Goal: Task Accomplishment & Management: Complete application form

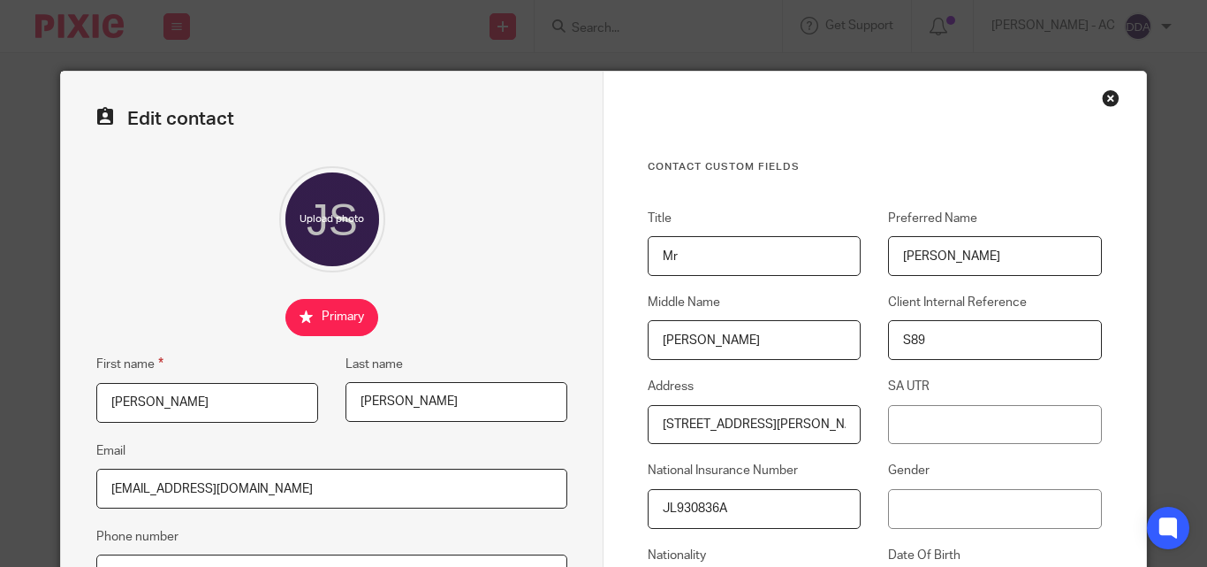
scroll to position [265, 0]
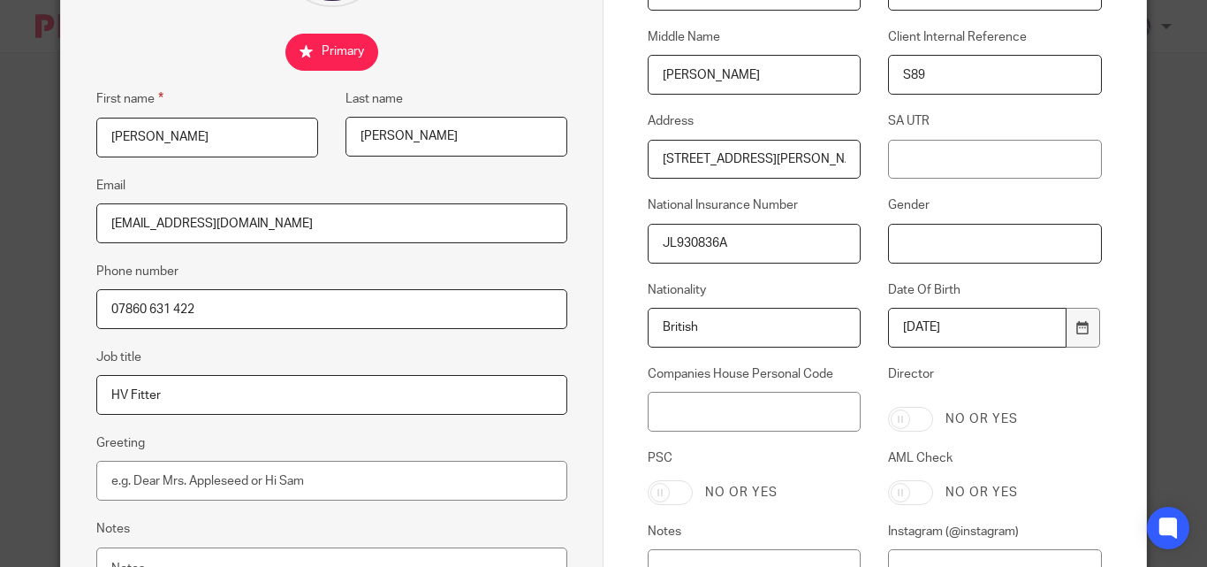
click at [893, 247] on input "Gender" at bounding box center [994, 244] width 213 height 40
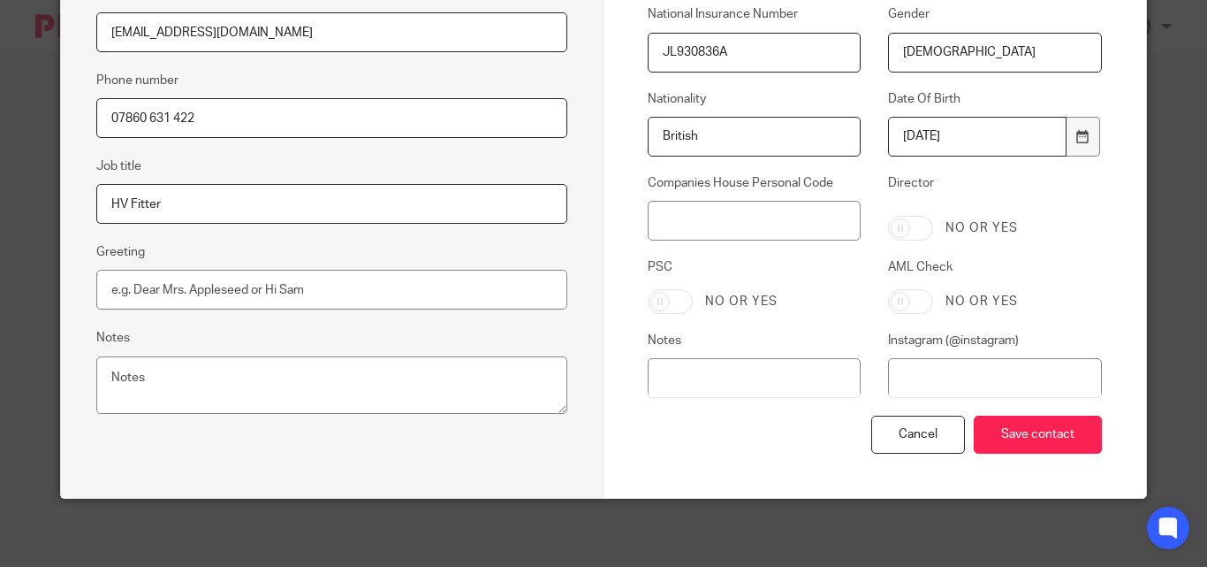
scroll to position [459, 0]
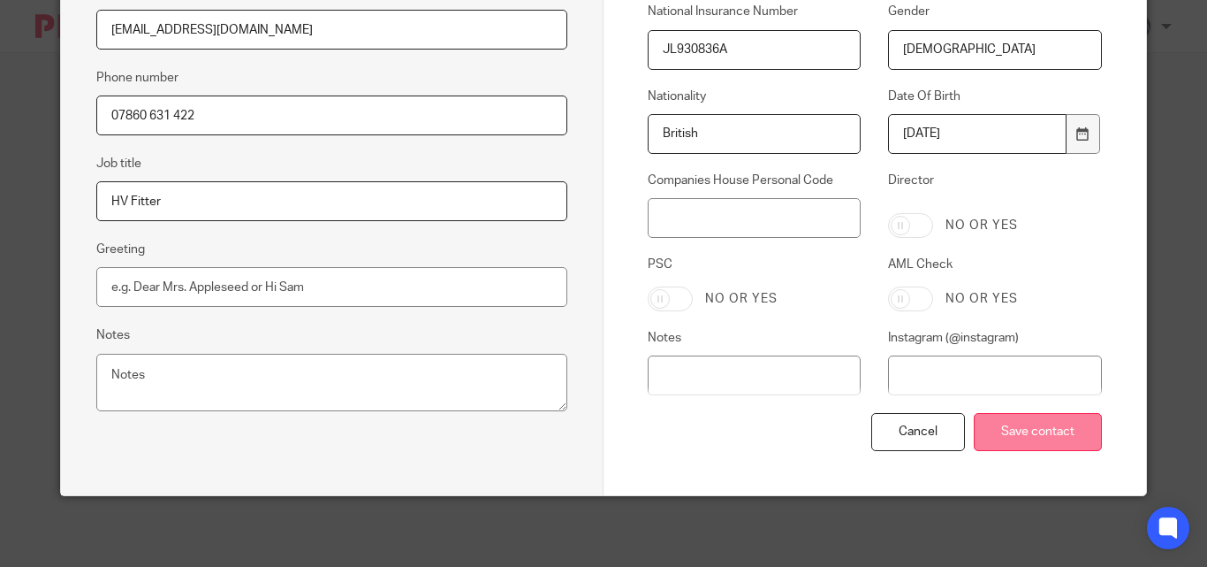
type input "Male"
click at [994, 416] on input "Save contact" at bounding box center [1038, 432] width 128 height 38
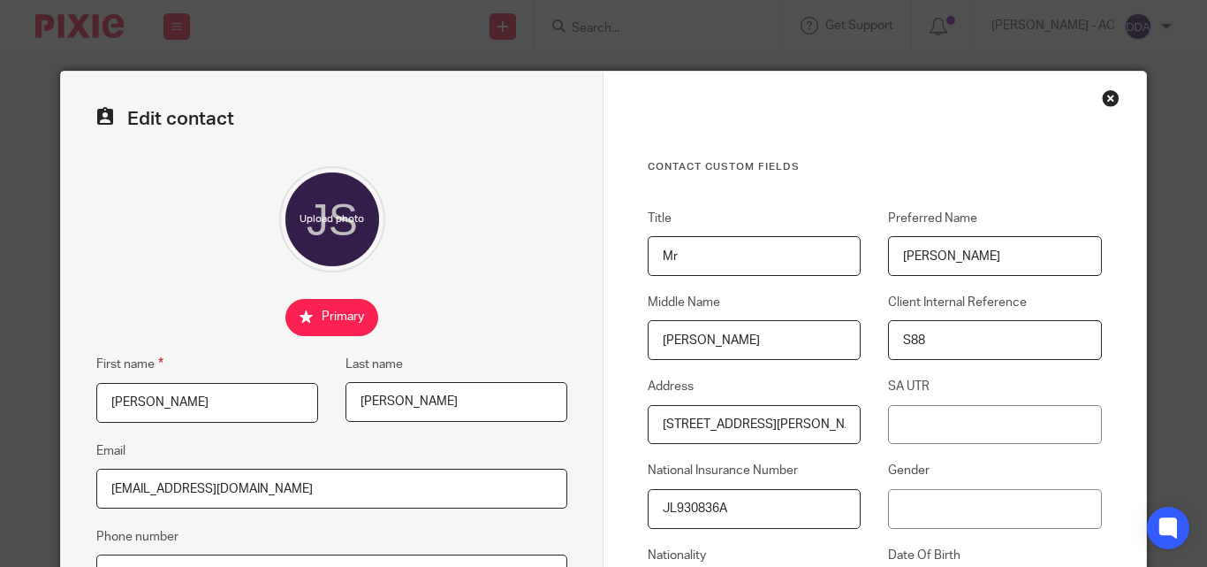
scroll to position [177, 0]
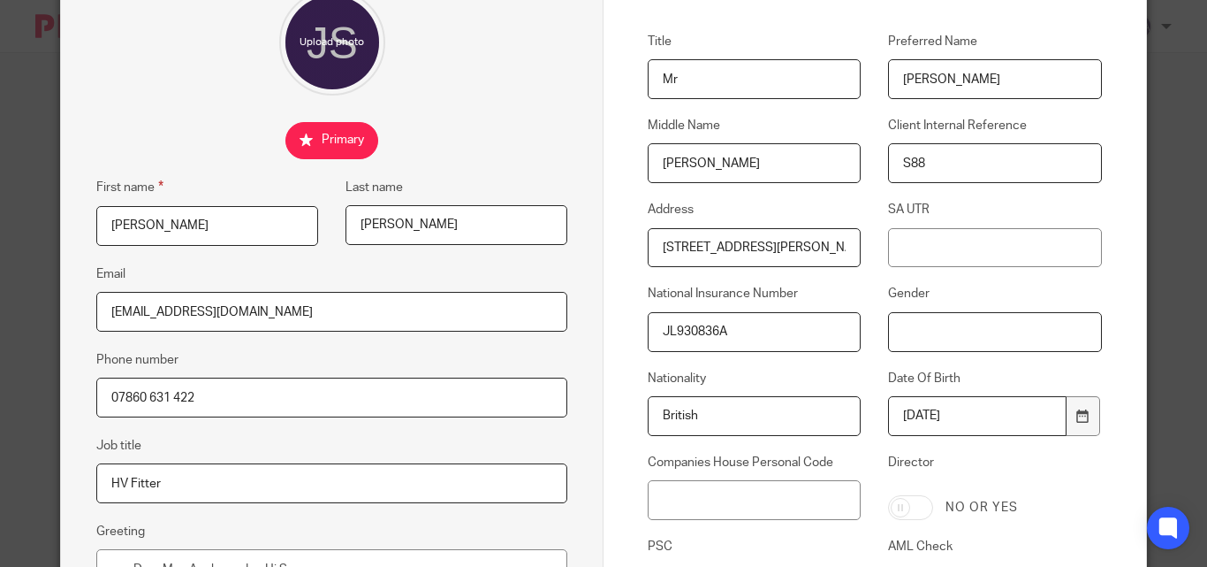
click at [889, 327] on input "Gender" at bounding box center [994, 332] width 213 height 40
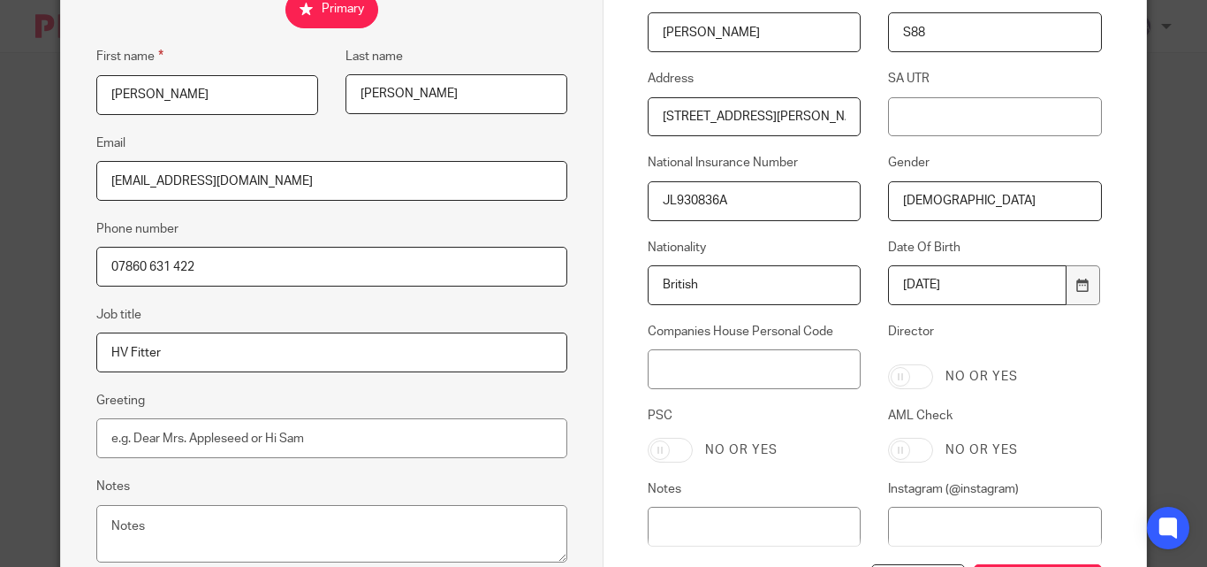
scroll to position [459, 0]
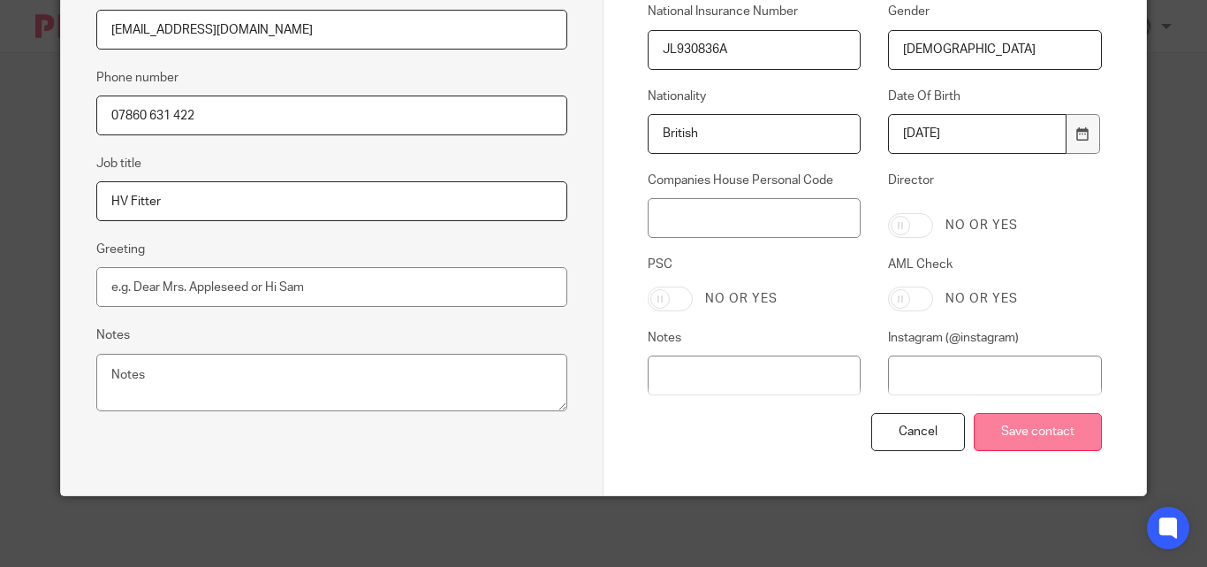
type input "Male"
click at [1000, 430] on input "Save contact" at bounding box center [1038, 432] width 128 height 38
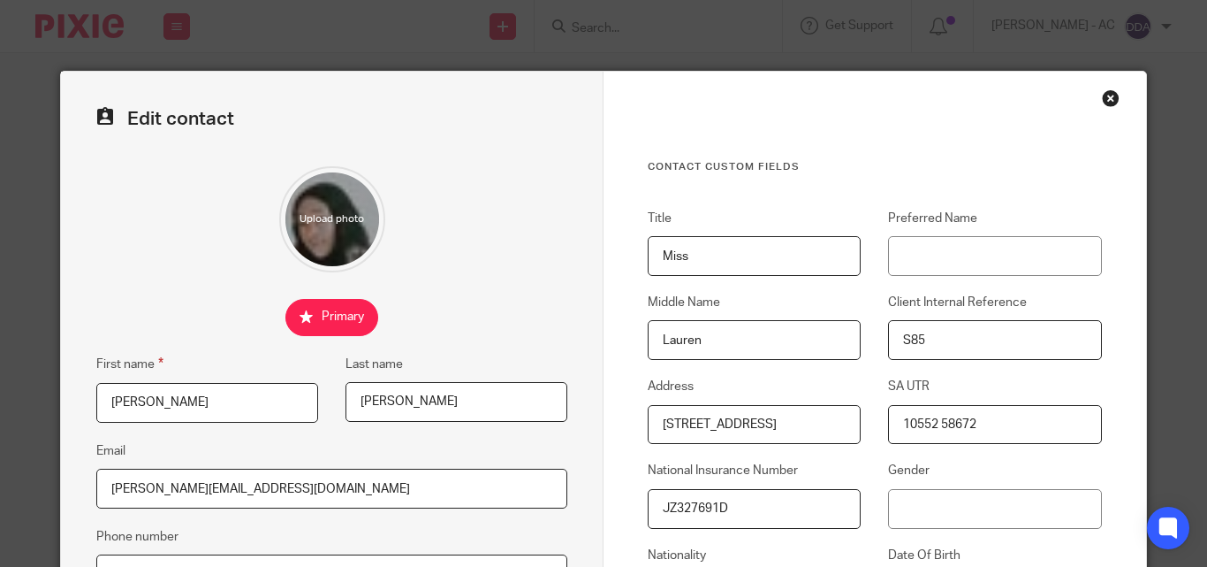
scroll to position [88, 0]
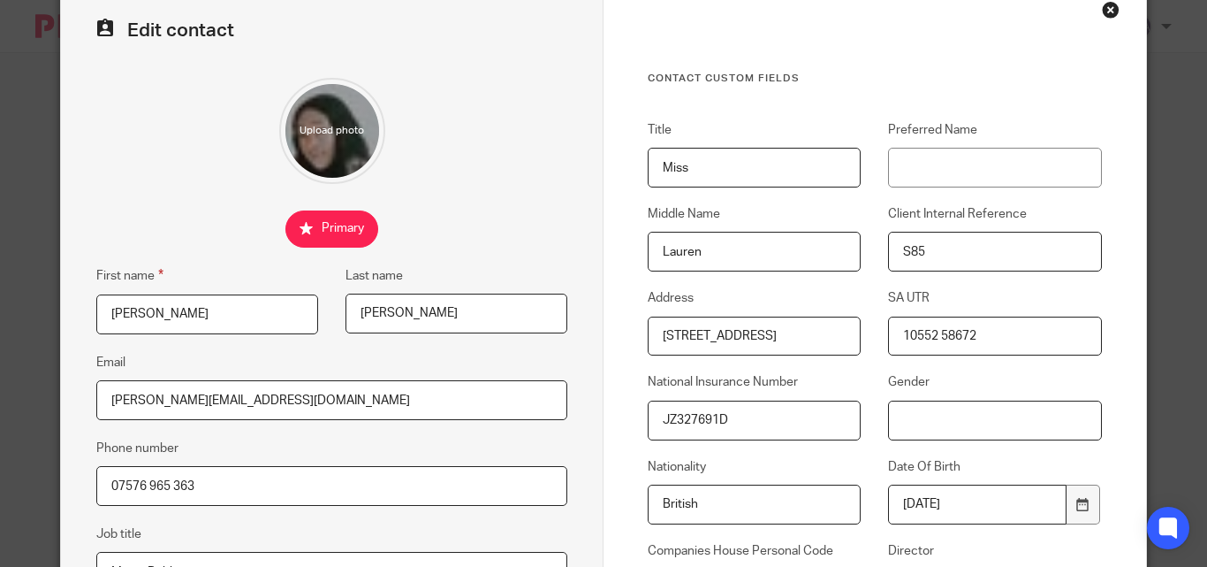
click at [892, 428] on input "Gender" at bounding box center [994, 420] width 213 height 40
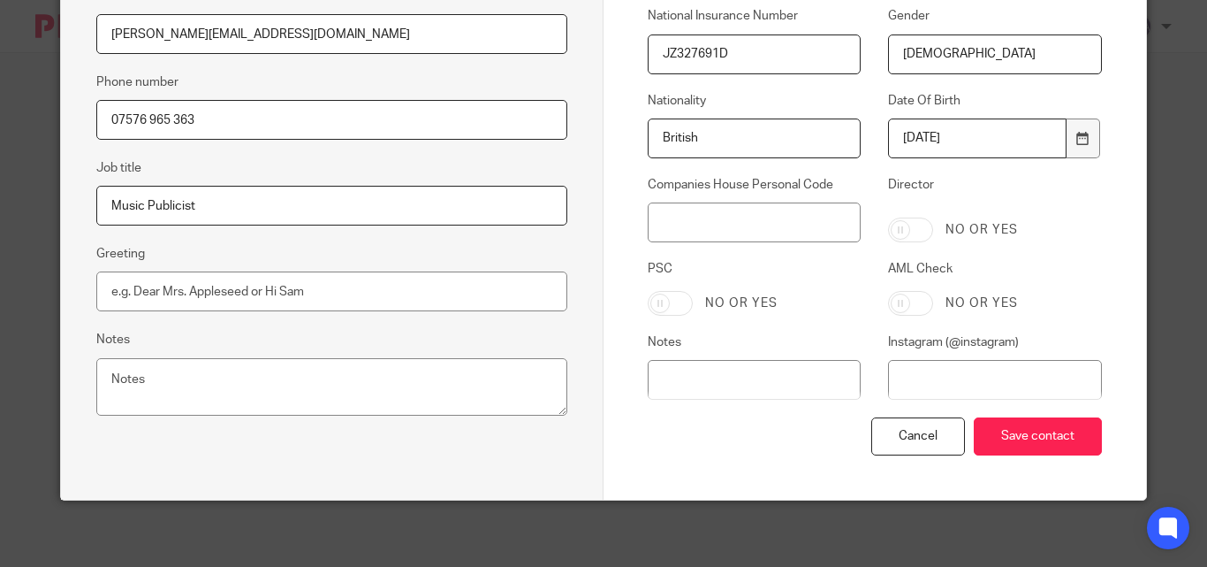
scroll to position [459, 0]
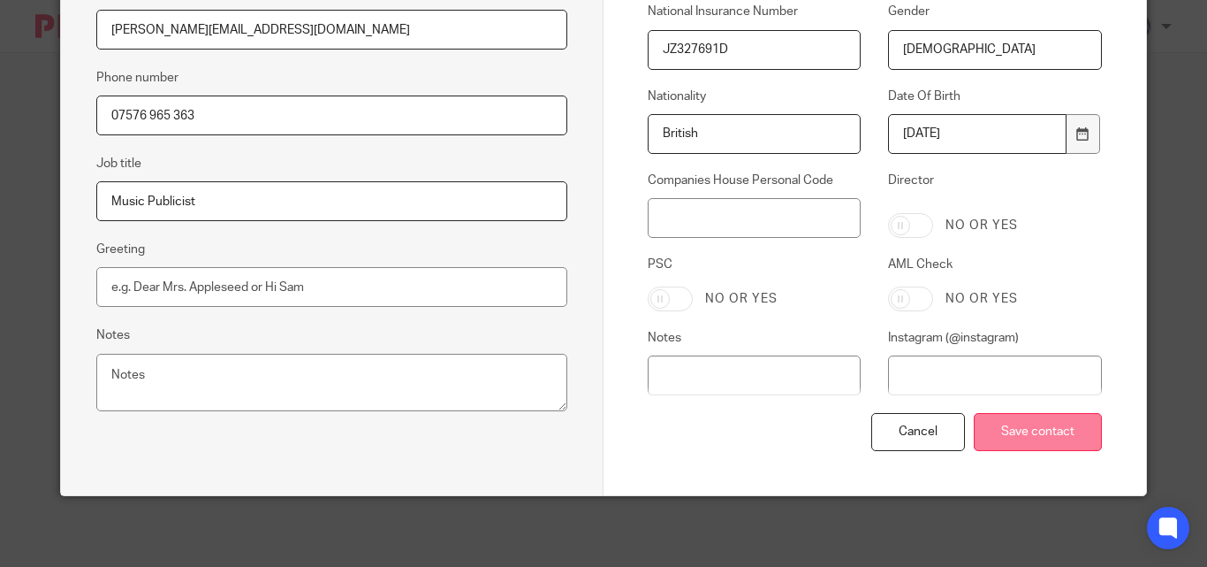
type input "Female"
click at [1029, 438] on input "Save contact" at bounding box center [1038, 432] width 128 height 38
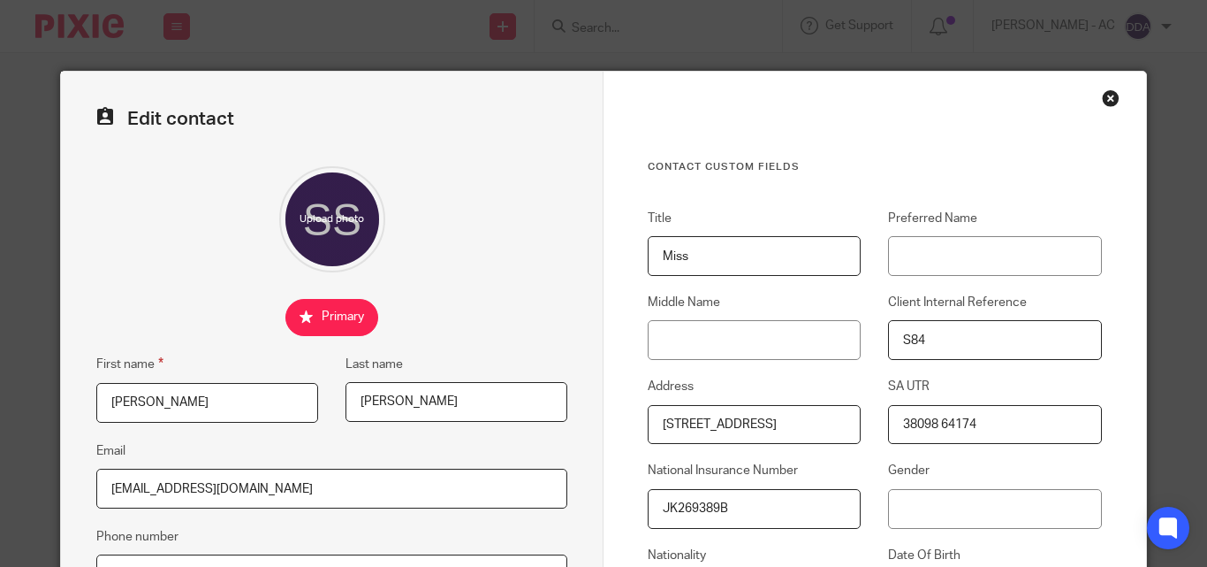
scroll to position [88, 0]
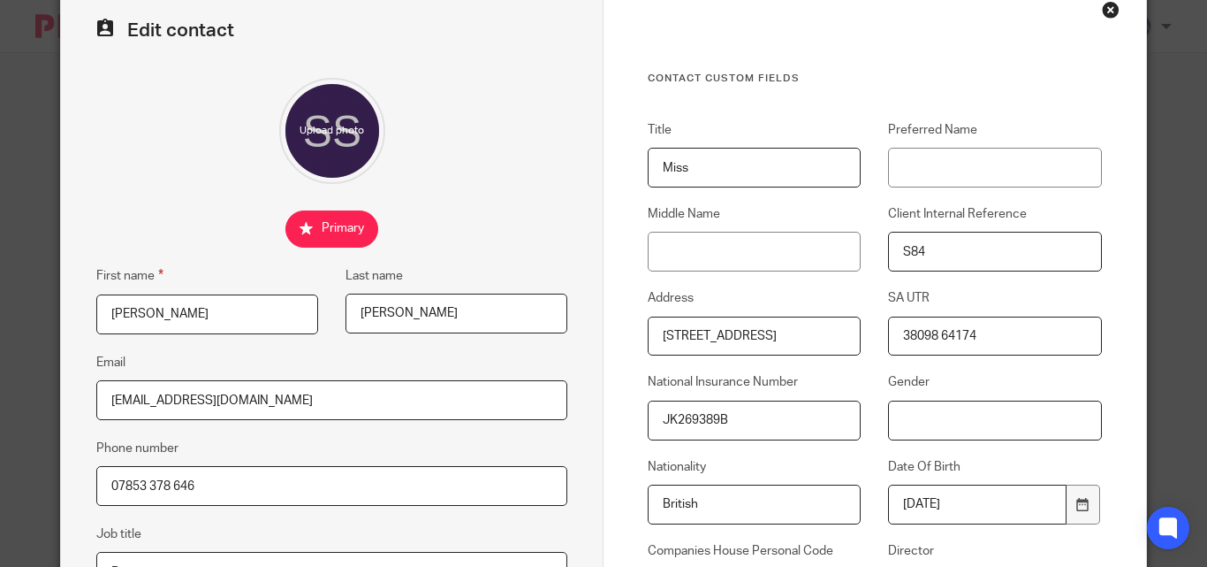
click at [891, 420] on input "Gender" at bounding box center [994, 420] width 213 height 40
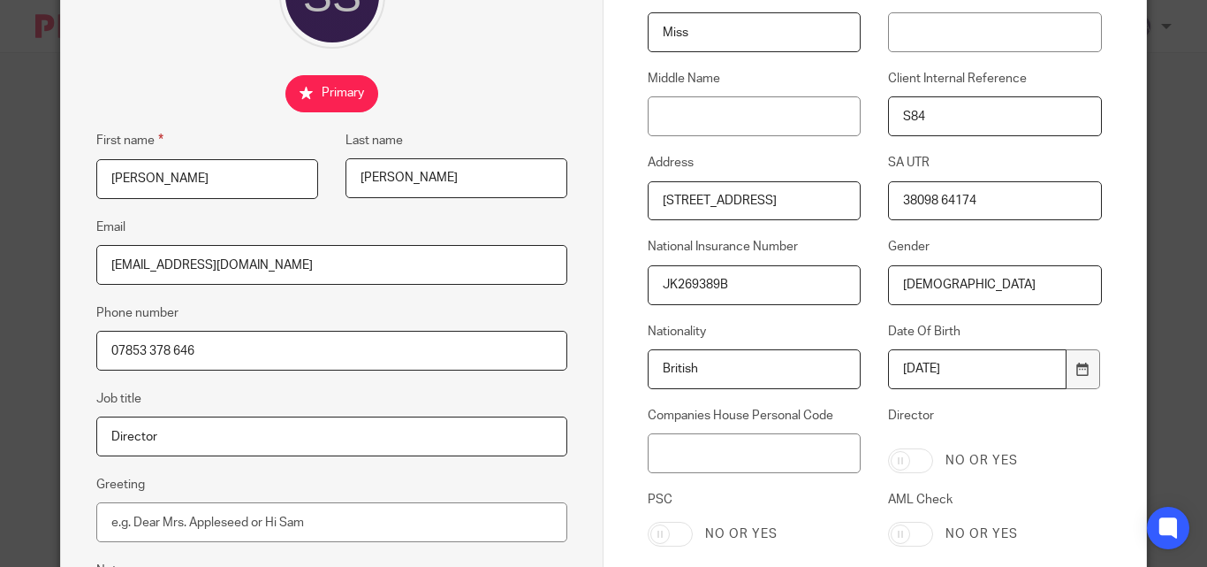
scroll to position [442, 0]
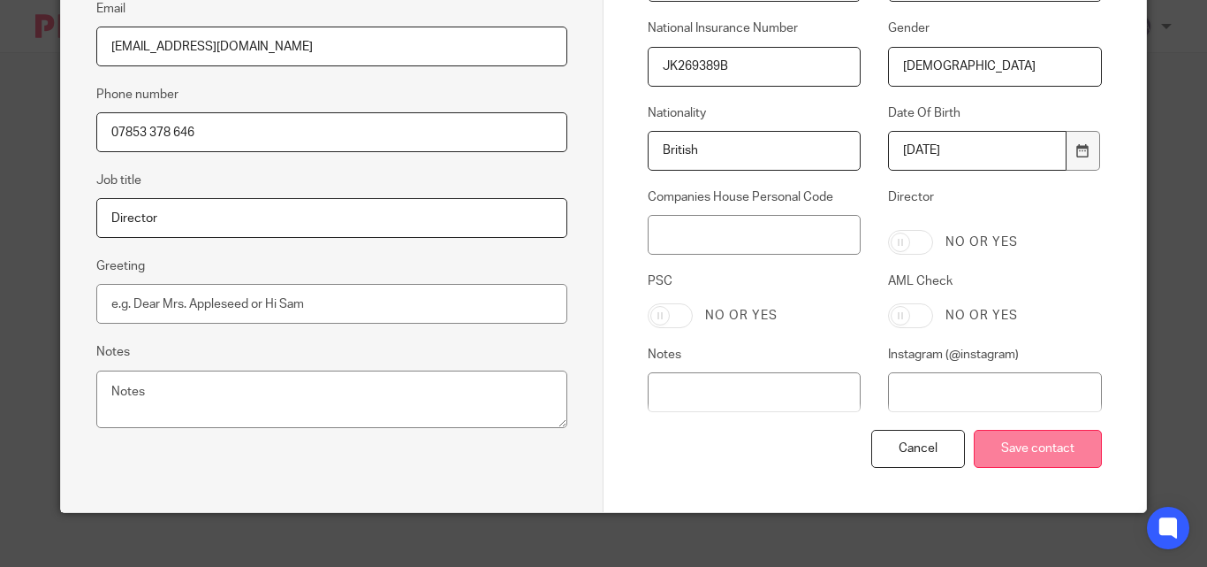
type input "[DEMOGRAPHIC_DATA]"
click at [1010, 451] on input "Save contact" at bounding box center [1038, 449] width 128 height 38
